Goal: Task Accomplishment & Management: Use online tool/utility

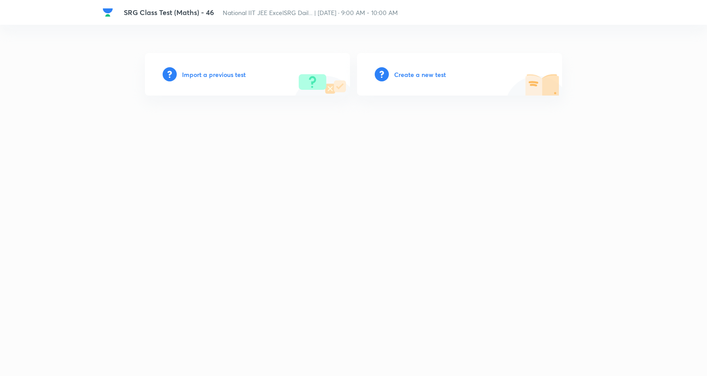
click at [432, 72] on h6 "Create a new test" at bounding box center [420, 74] width 52 height 9
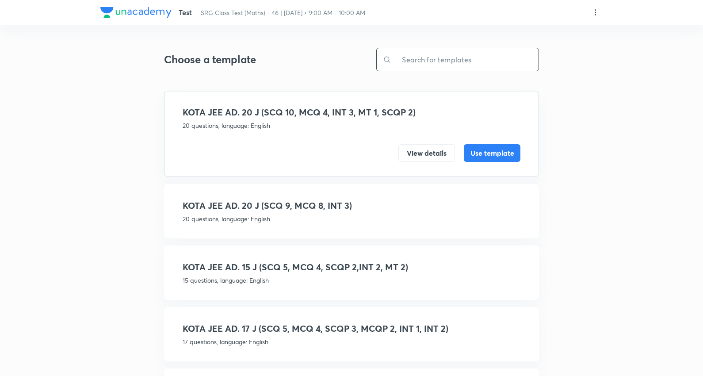
drag, startPoint x: 463, startPoint y: 42, endPoint x: 462, endPoint y: 61, distance: 18.1
click at [462, 45] on div "Choose a template ​ KOTA JEE AD. 20 J (SCQ 10, MCQ 4, INT 3, MT 1, SCQP 2) 20 q…" at bounding box center [351, 261] width 375 height 459
click at [461, 61] on input "text" at bounding box center [464, 59] width 147 height 23
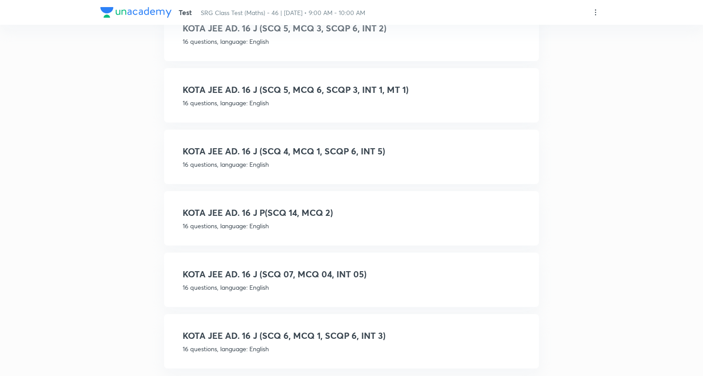
scroll to position [369, 0]
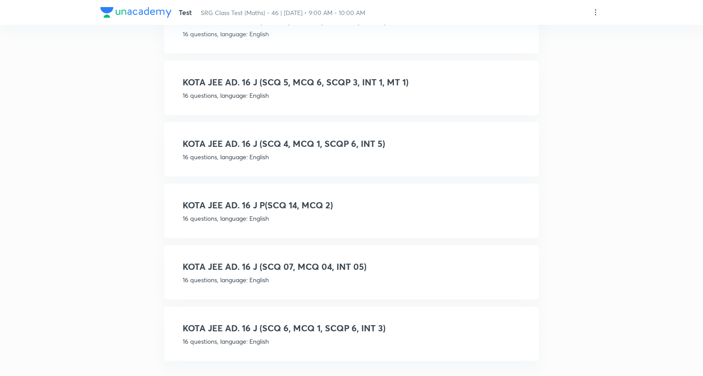
type input "16 j"
click at [324, 261] on h4 "KOTA JEE AD. 16 J (SCQ 07, MCQ 04, INT 05)" at bounding box center [352, 266] width 338 height 13
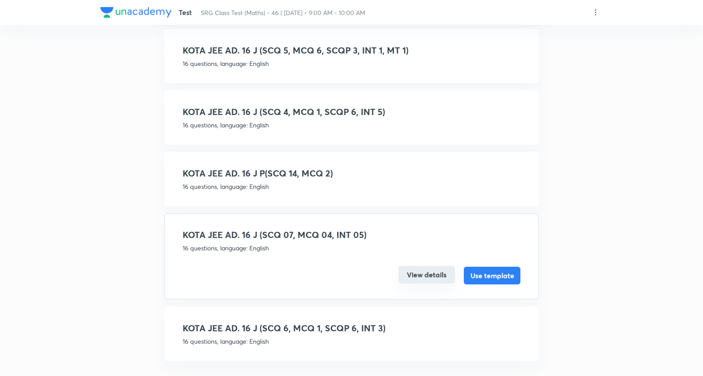
click at [430, 269] on button "View details" at bounding box center [426, 275] width 57 height 18
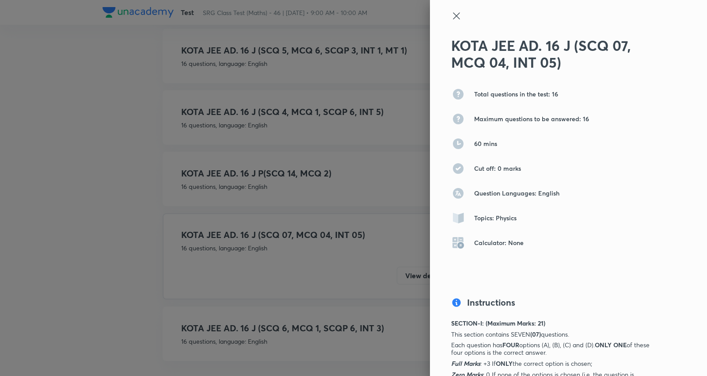
click at [451, 17] on icon at bounding box center [456, 16] width 11 height 11
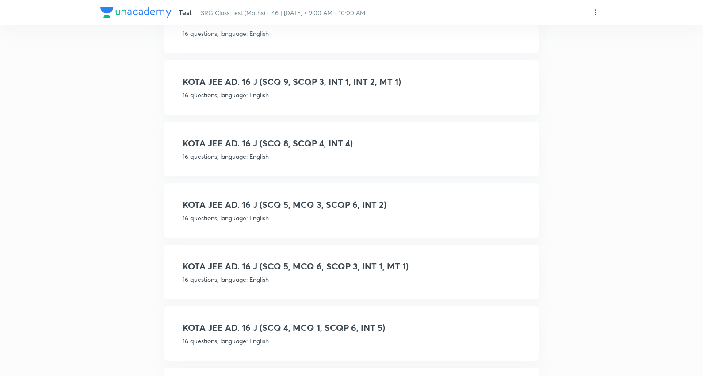
scroll to position [124, 0]
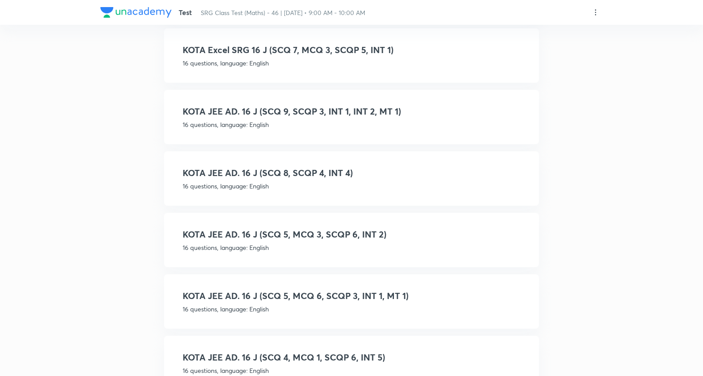
click at [336, 173] on h4 "KOTA JEE AD. 16 J (SCQ 8, SCQP 4, INT 4)" at bounding box center [352, 172] width 338 height 13
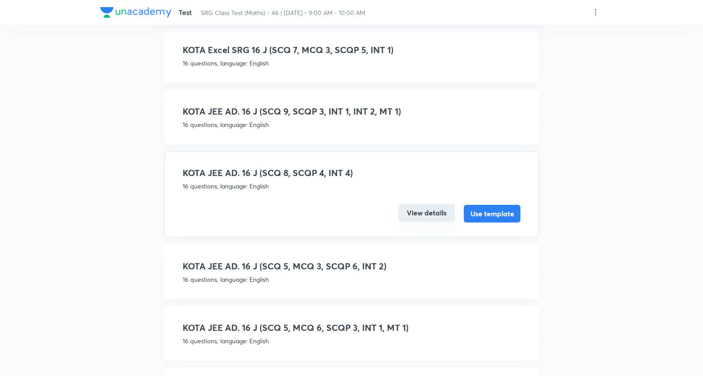
click at [426, 210] on button "View details" at bounding box center [426, 213] width 57 height 18
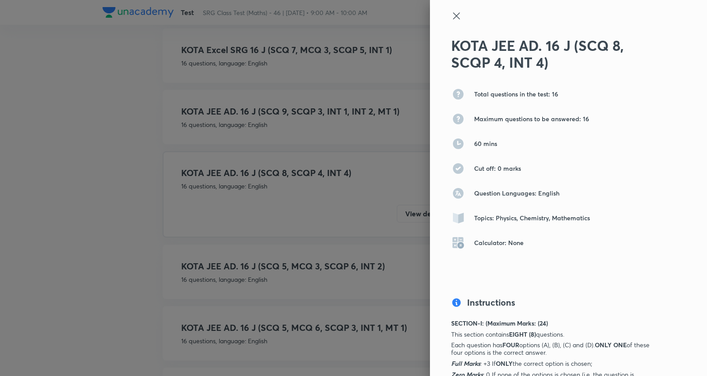
click at [451, 11] on icon at bounding box center [456, 16] width 11 height 11
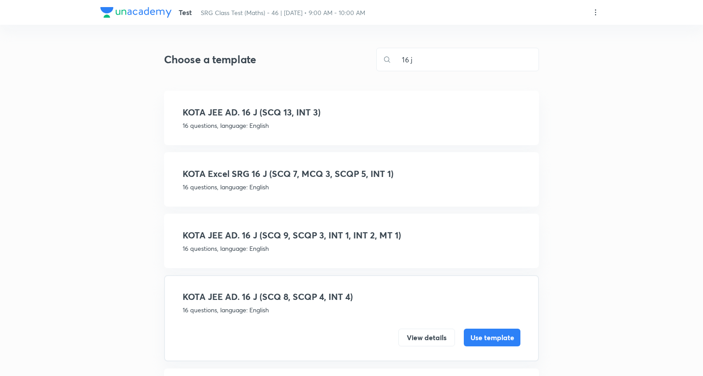
scroll to position [98, 0]
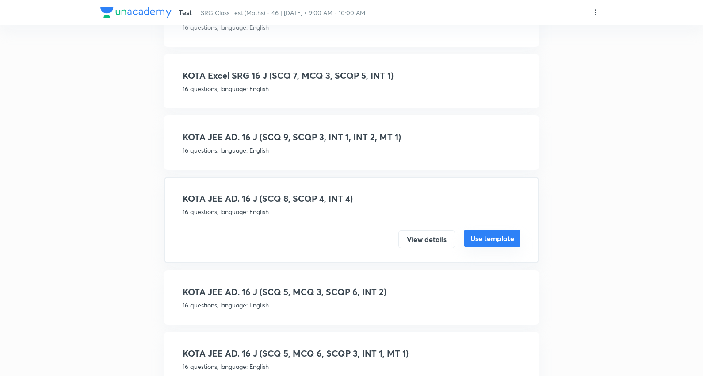
click at [490, 230] on button "Use template" at bounding box center [492, 238] width 57 height 18
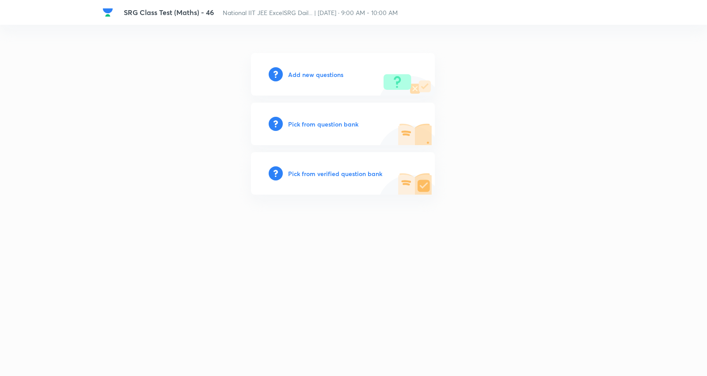
click at [325, 70] on h6 "Add new questions" at bounding box center [315, 74] width 55 height 9
